Goal: Information Seeking & Learning: Learn about a topic

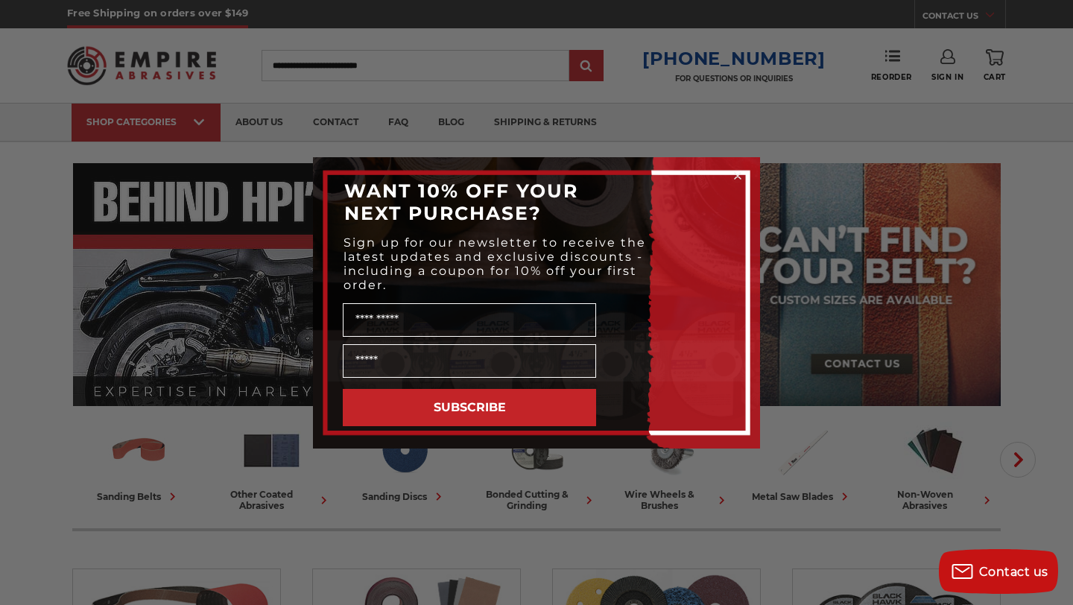
click at [871, 160] on div "Close dialog WANT 10% OFF YOUR NEXT PURCHASE? Sign up for our newsletter to rec…" at bounding box center [536, 302] width 1073 height 605
click at [781, 115] on div "Close dialog WANT 10% OFF YOUR NEXT PURCHASE? Sign up for our newsletter to rec…" at bounding box center [536, 302] width 1073 height 605
click at [738, 171] on circle "Close dialog" at bounding box center [738, 175] width 14 height 14
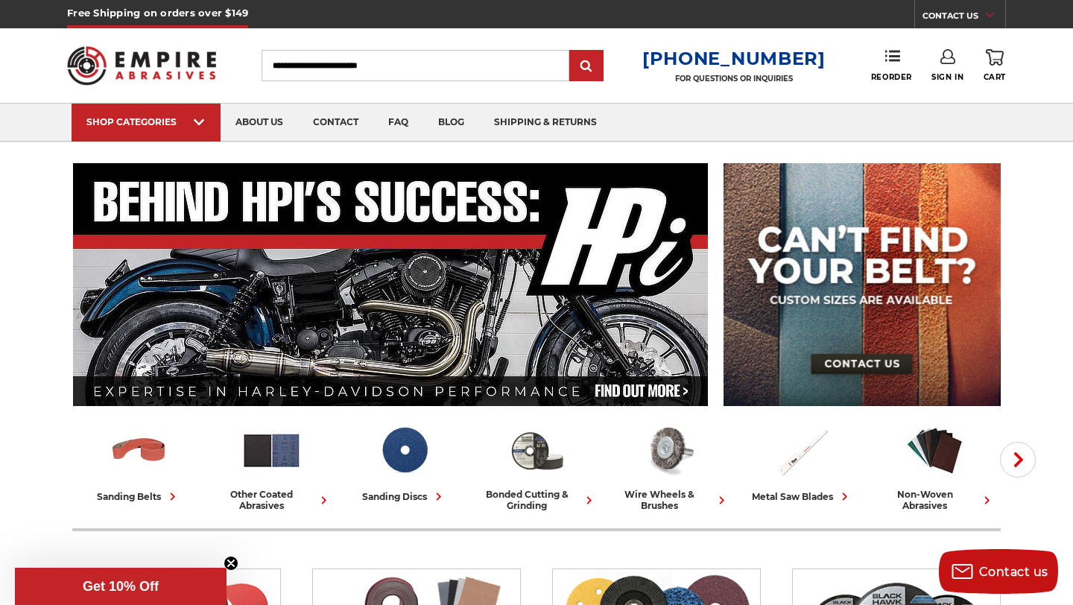
click at [519, 74] on input "Search" at bounding box center [416, 65] width 308 height 31
type input "******"
click at [572, 51] on input "submit" at bounding box center [587, 66] width 30 height 30
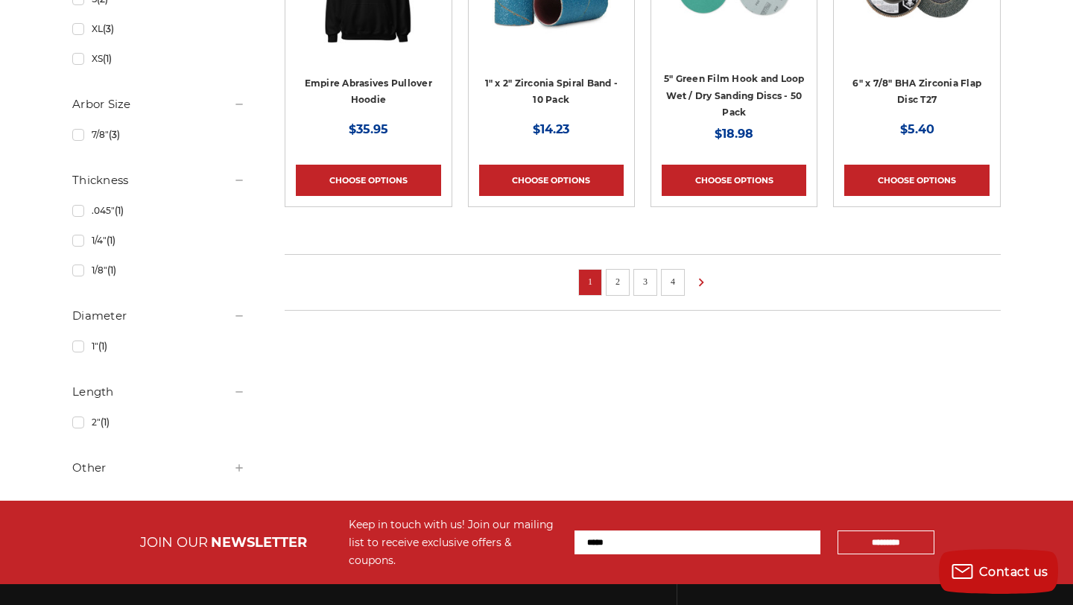
scroll to position [1383, 0]
